Goal: Task Accomplishment & Management: Use online tool/utility

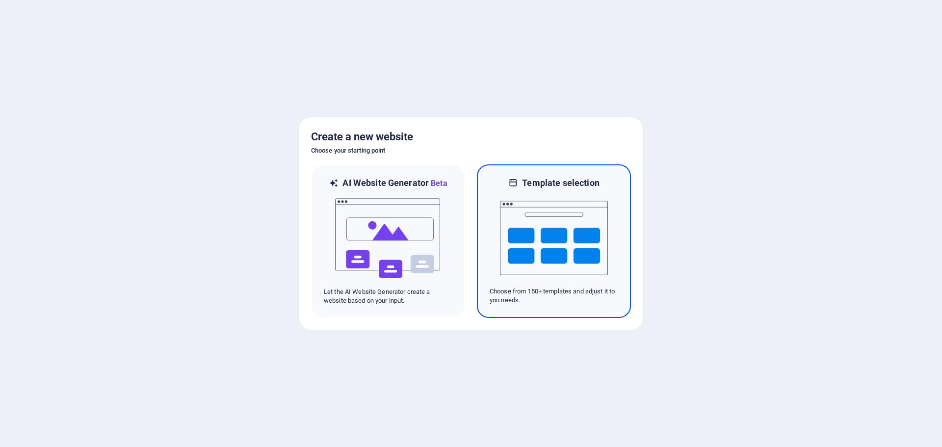
click at [535, 255] on img at bounding box center [554, 238] width 108 height 98
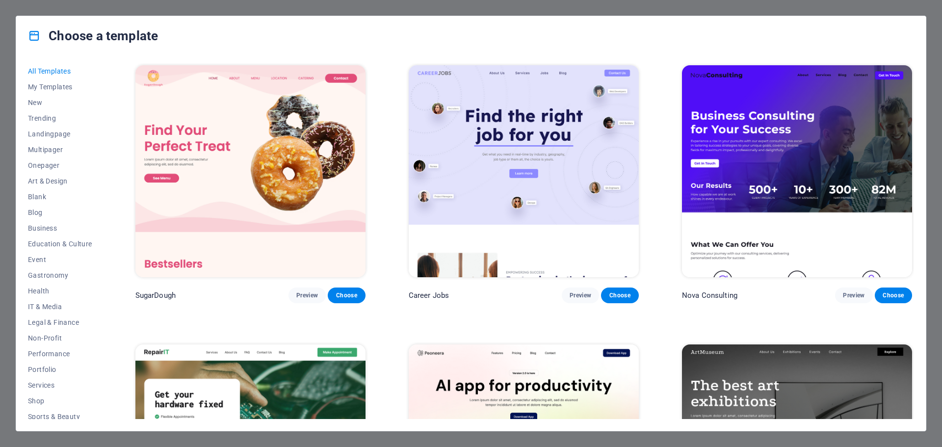
click at [833, 120] on img at bounding box center [797, 171] width 230 height 212
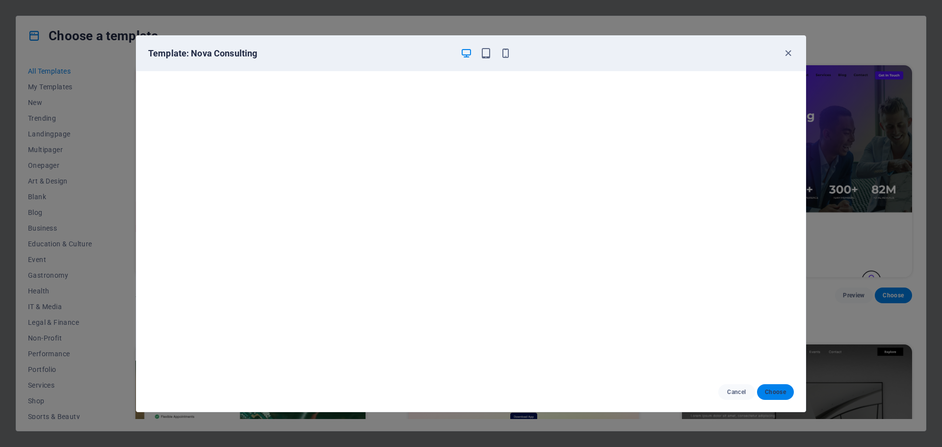
click at [777, 388] on span "Choose" at bounding box center [775, 392] width 21 height 8
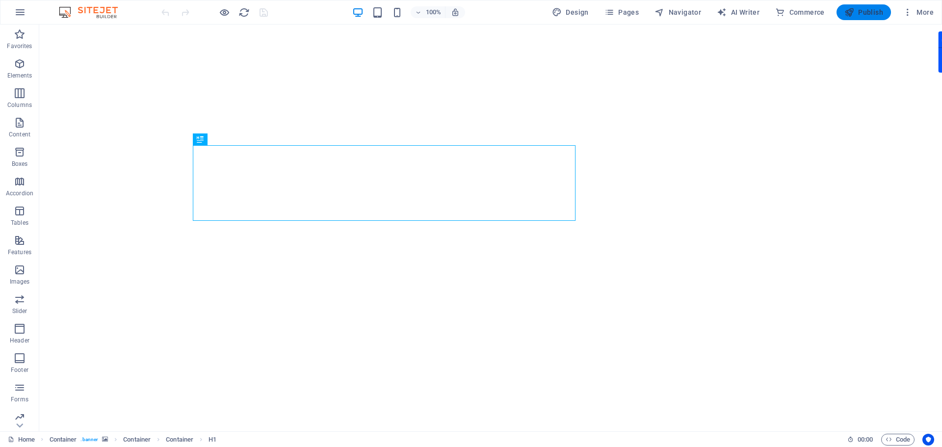
click at [859, 11] on span "Publish" at bounding box center [863, 12] width 39 height 10
